Goal: Task Accomplishment & Management: Manage account settings

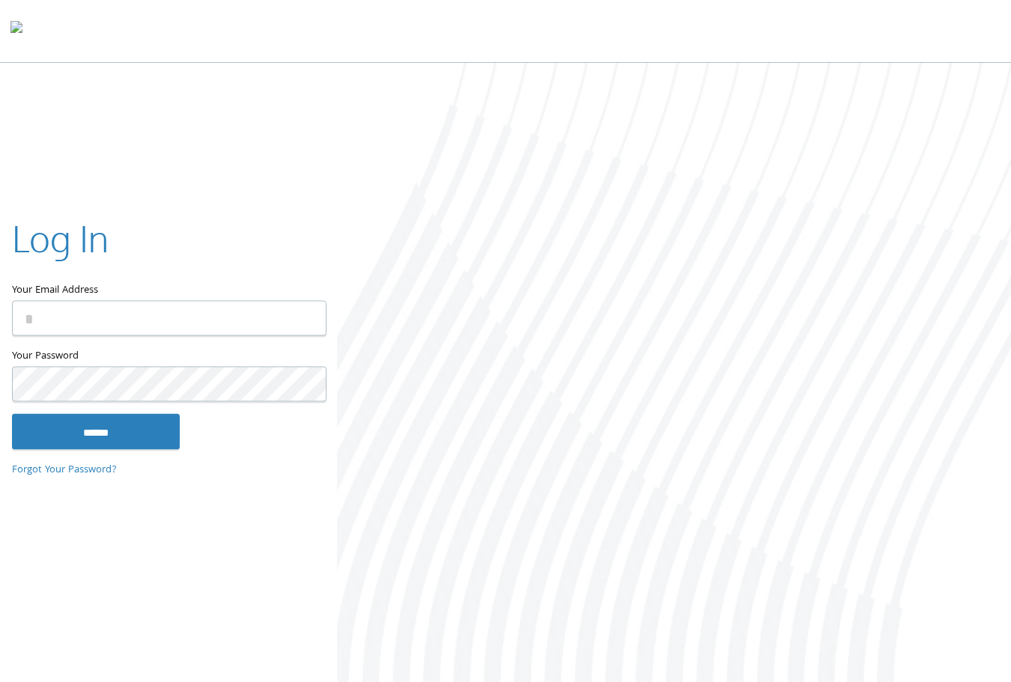
type input "**********"
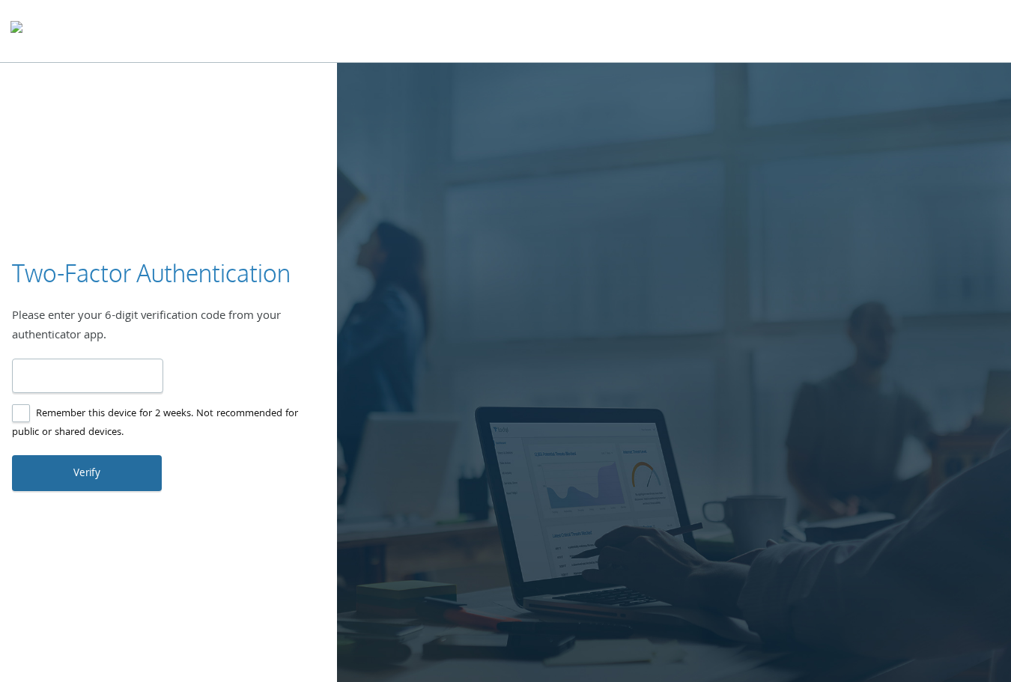
type input "******"
click at [73, 472] on button "Verify" at bounding box center [87, 473] width 150 height 36
